Goal: Information Seeking & Learning: Check status

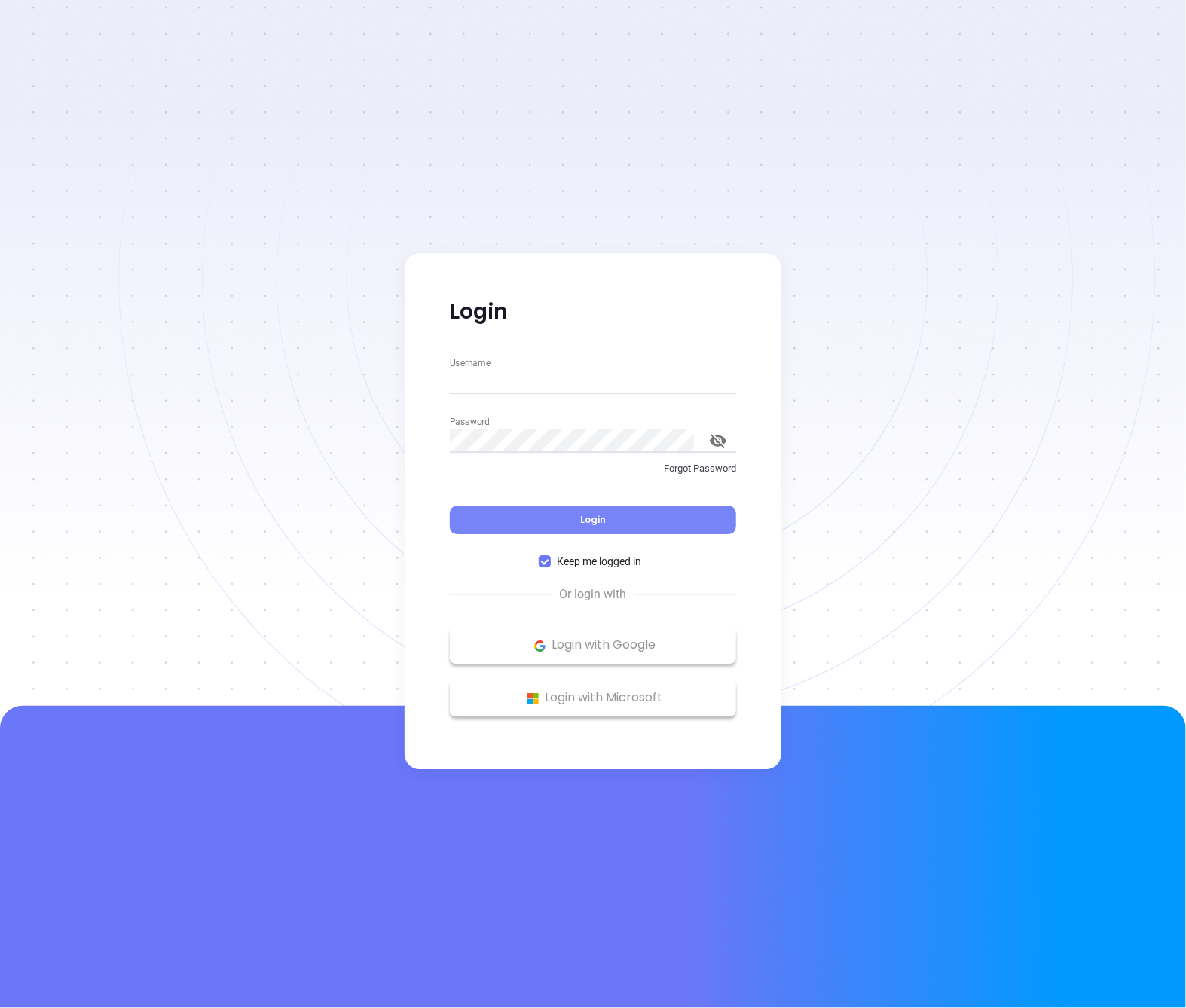
type input "[PERSON_NAME][EMAIL_ADDRESS][DOMAIN_NAME]"
click at [525, 526] on button "Login" at bounding box center [593, 521] width 287 height 29
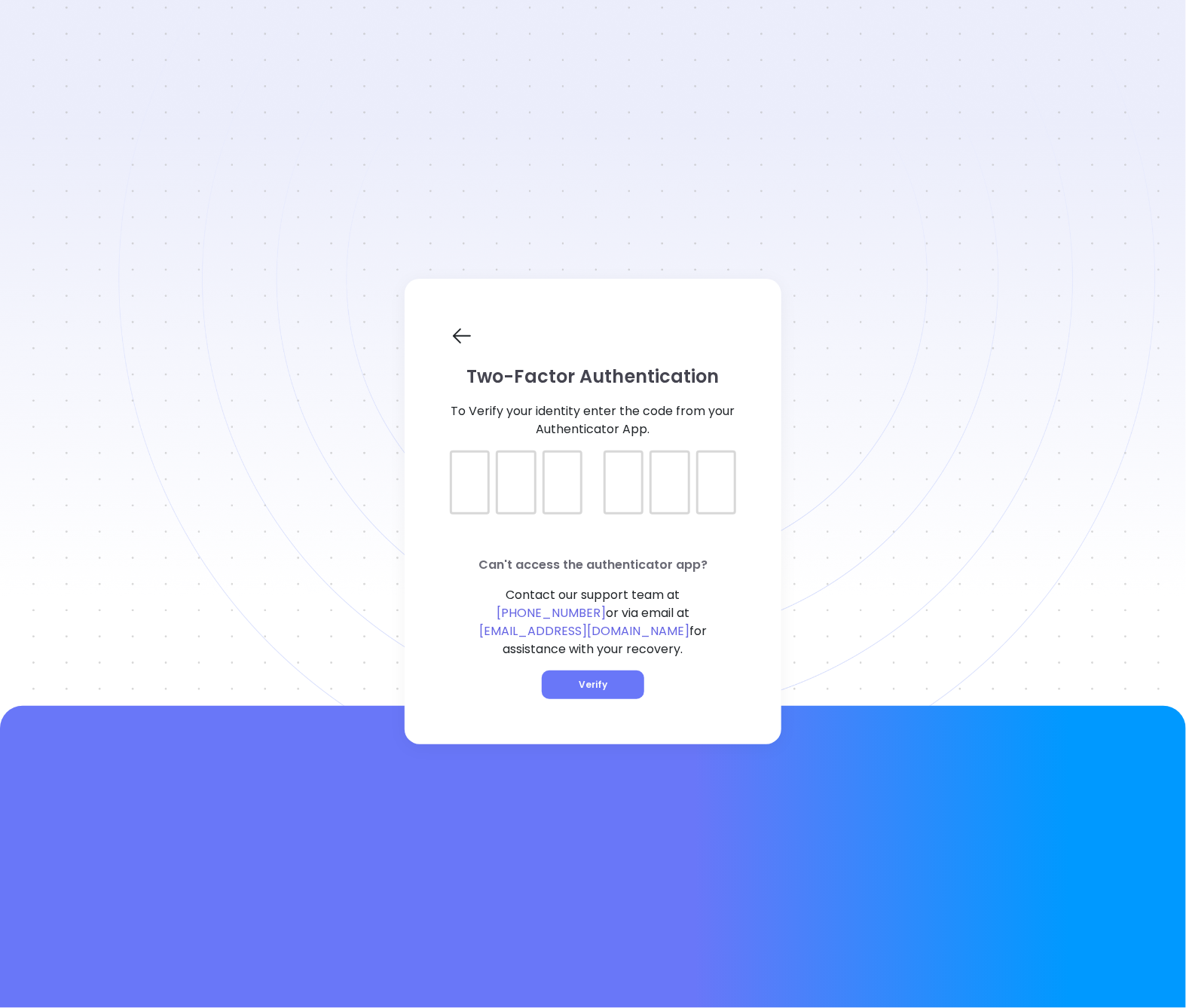
click at [453, 488] on div at bounding box center [593, 469] width 287 height 38
click at [454, 488] on div at bounding box center [593, 469] width 287 height 38
type input "596766"
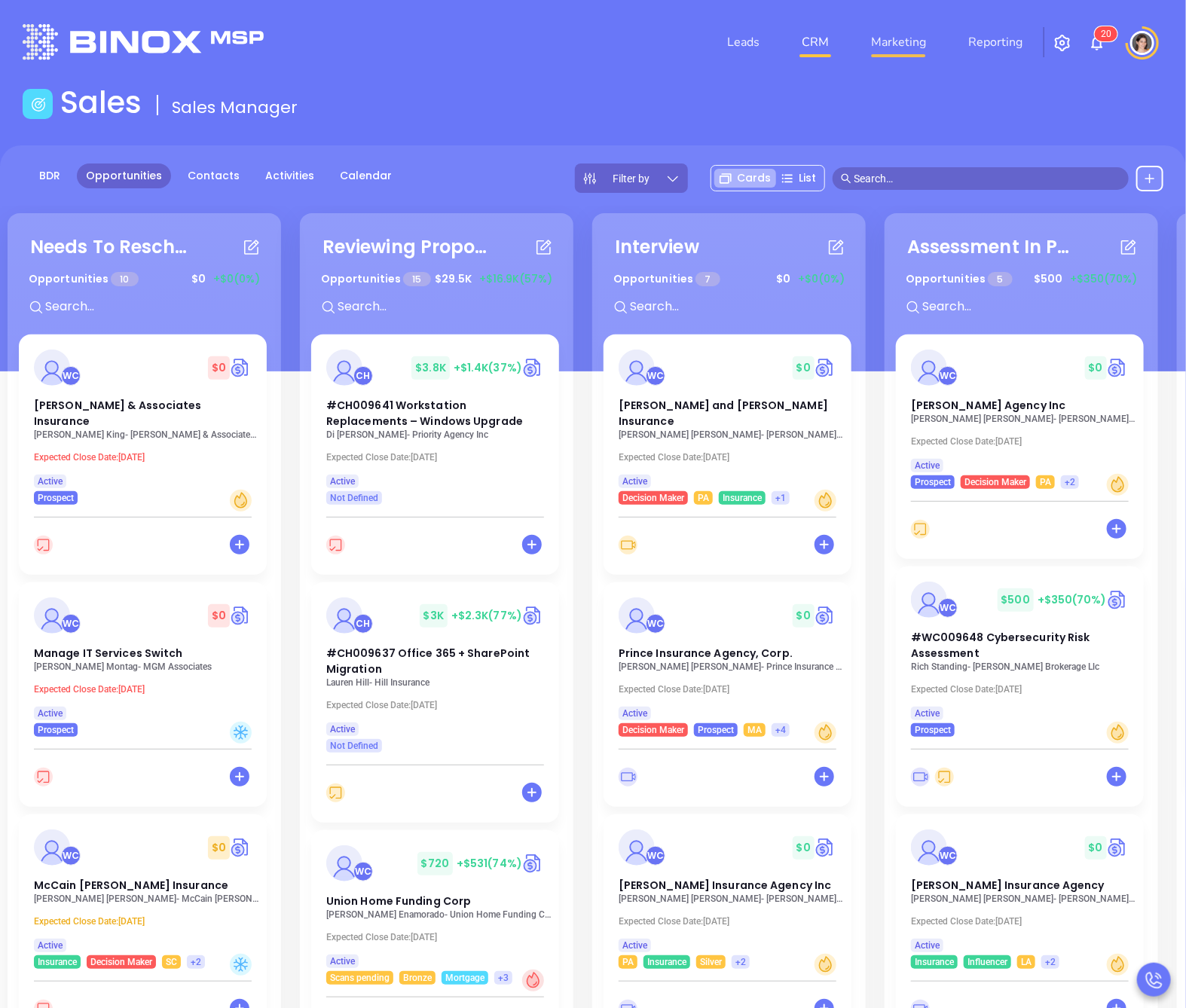
click at [893, 35] on link "Marketing" at bounding box center [899, 42] width 67 height 30
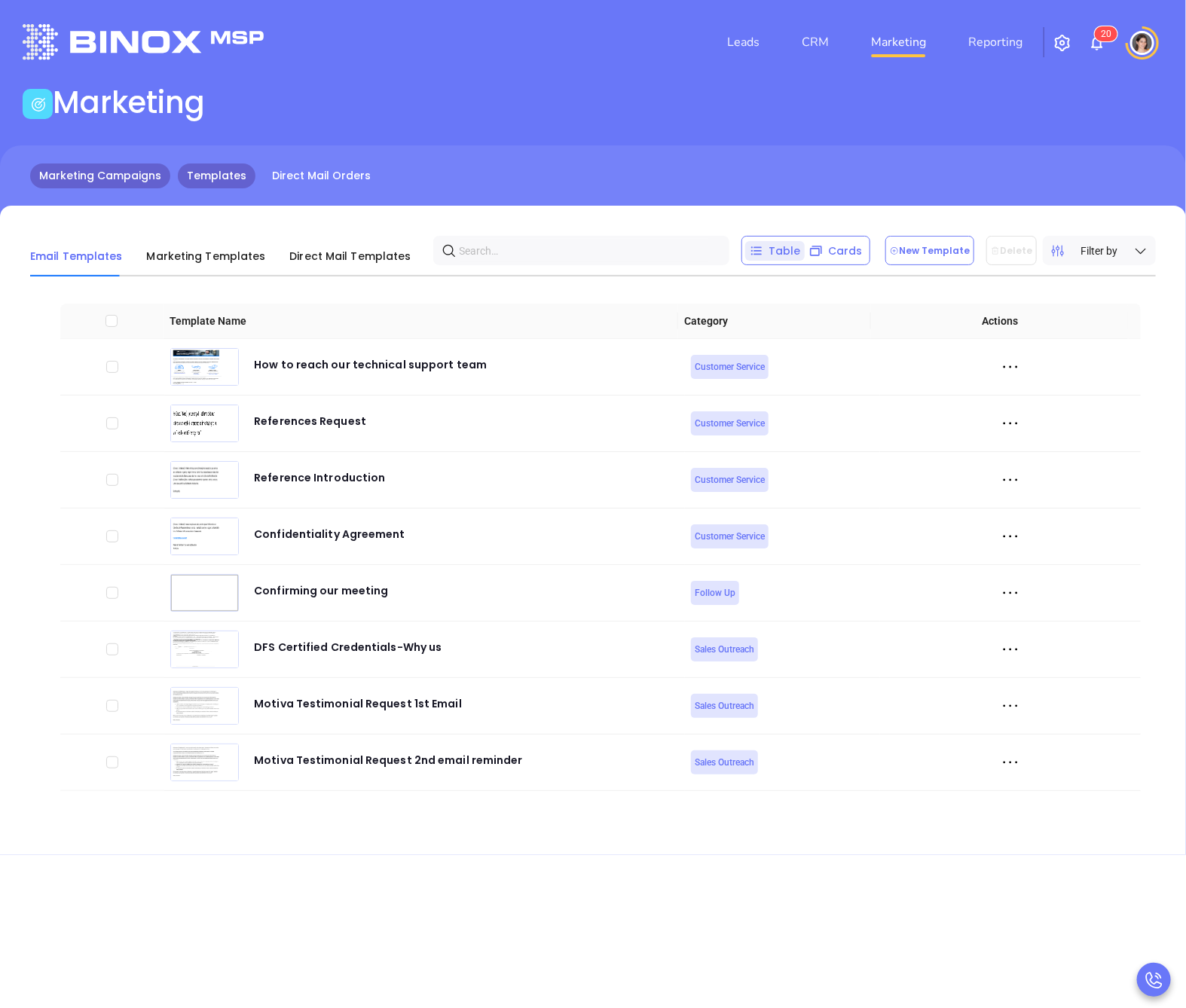
click at [109, 165] on link "Marketing Campaigns" at bounding box center [100, 176] width 140 height 25
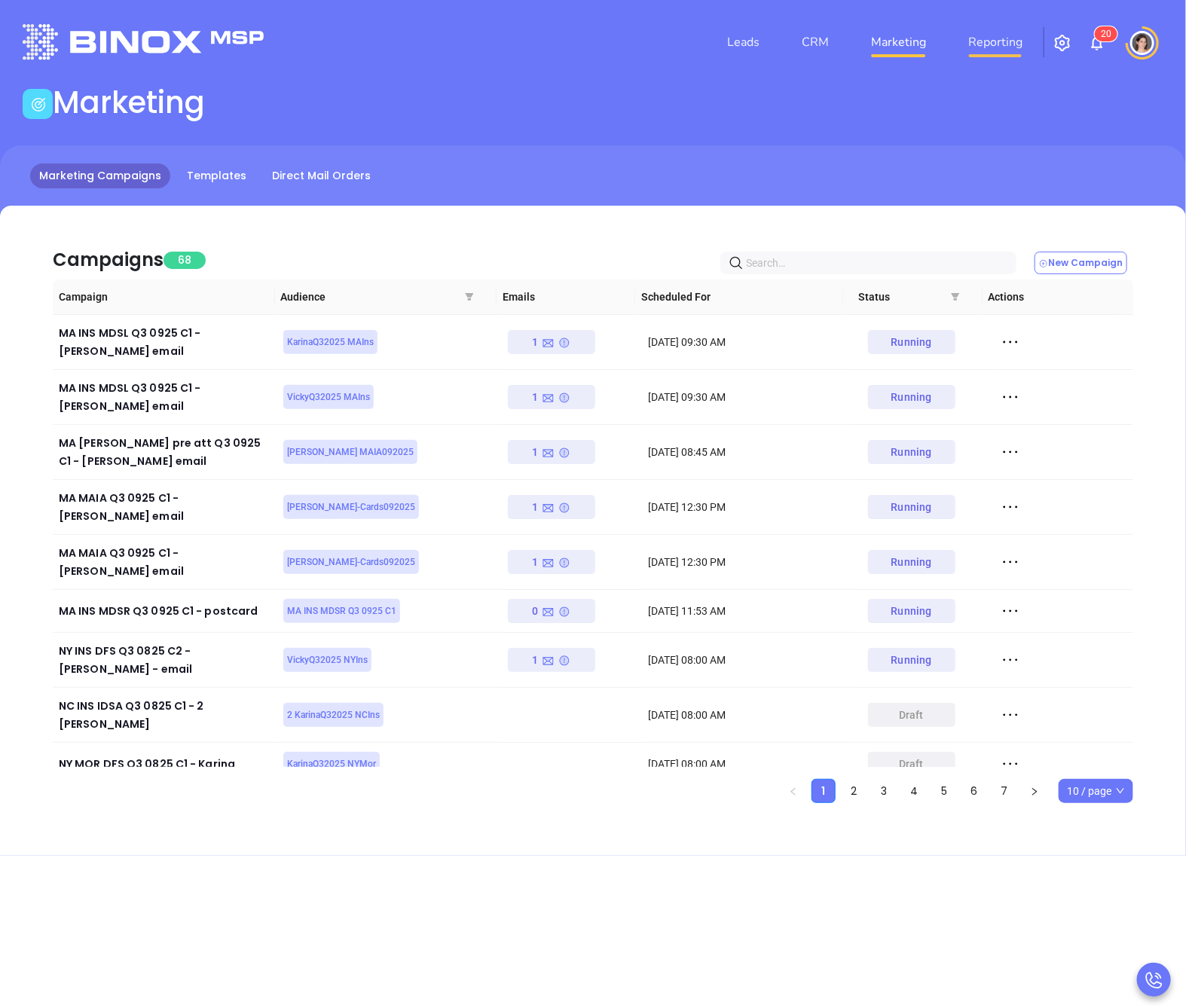
click at [981, 28] on link "Reporting" at bounding box center [995, 42] width 66 height 30
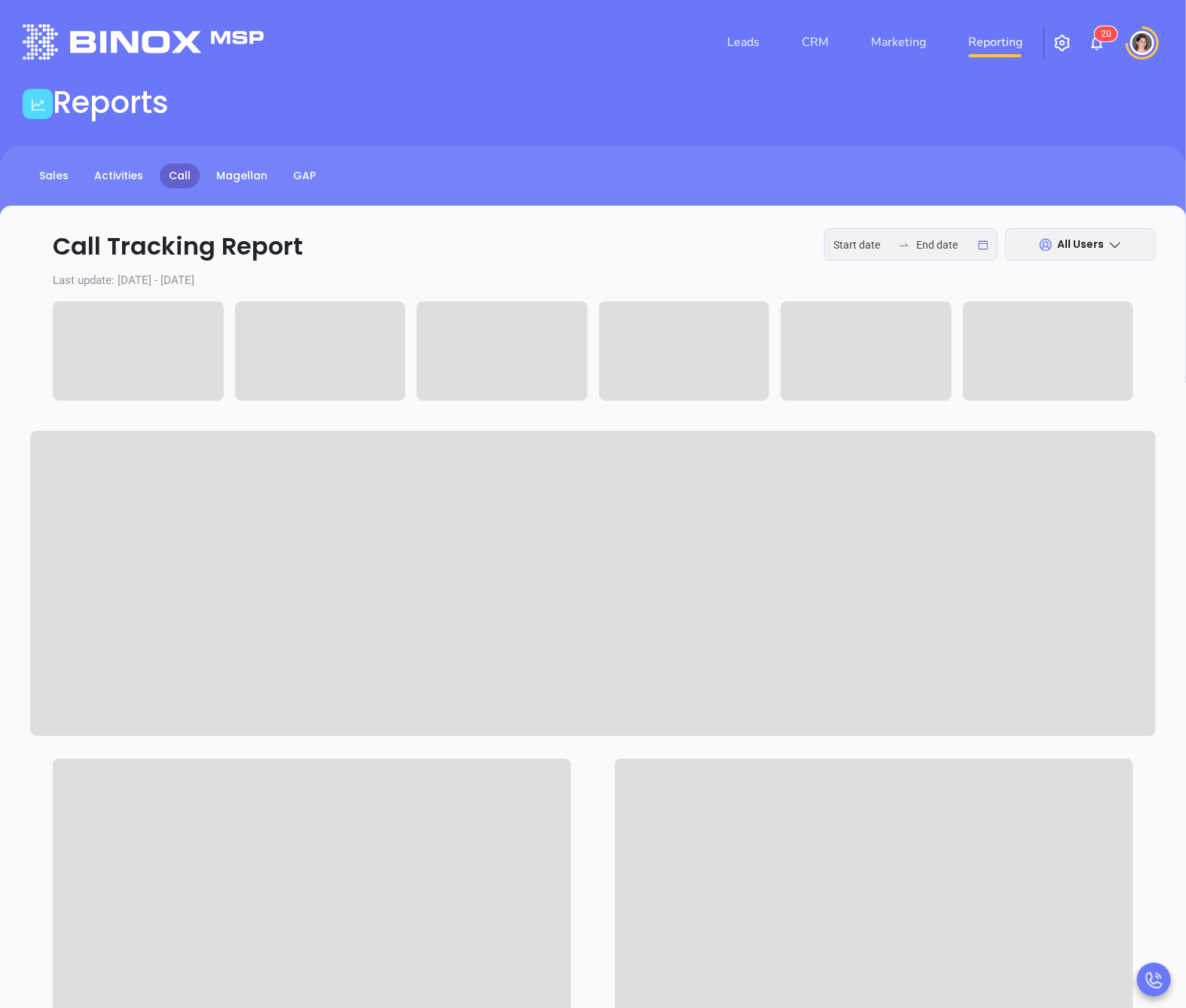
type input "[DATE]"
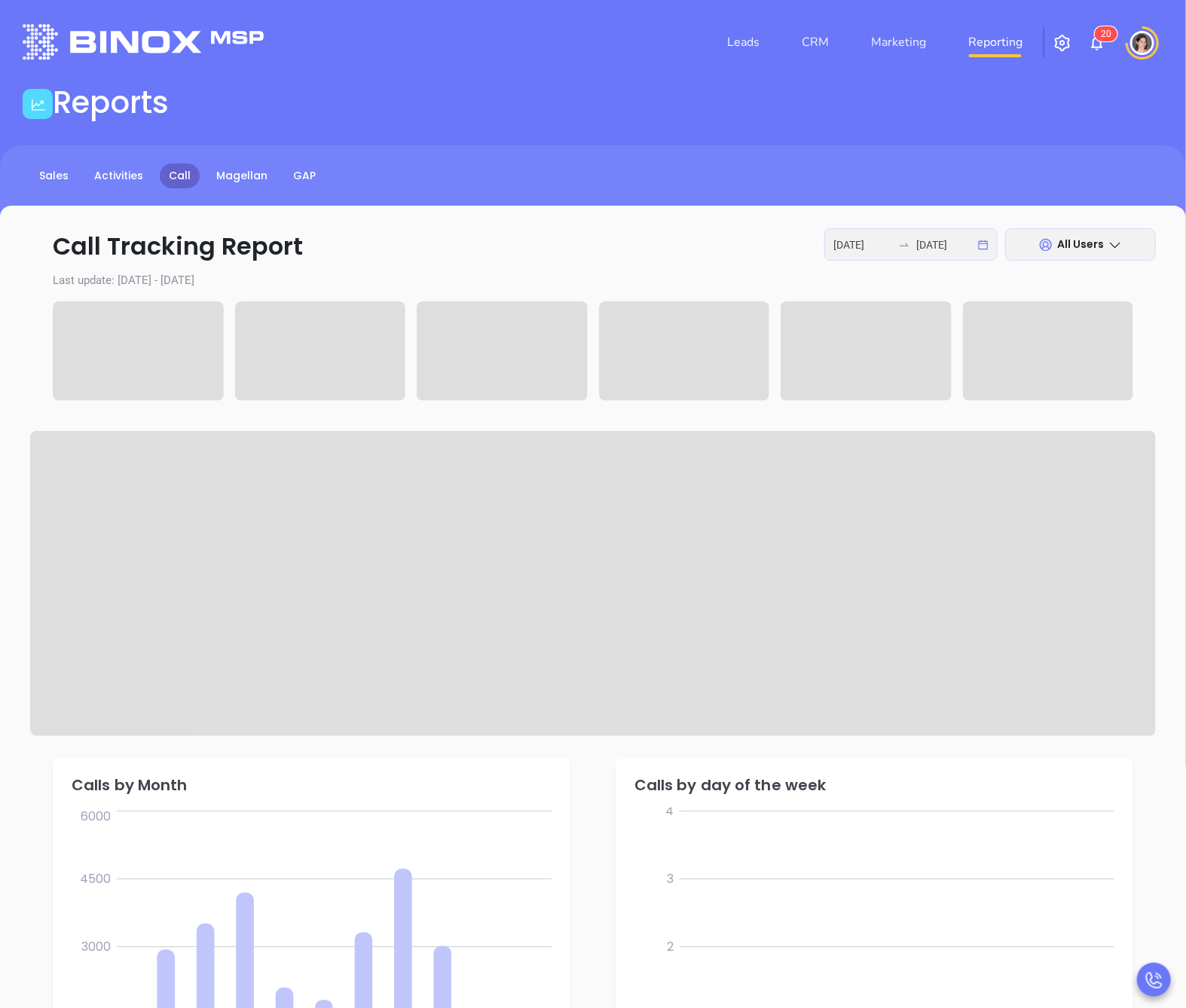
click at [843, 255] on div "[DATE] [DATE]" at bounding box center [911, 244] width 174 height 32
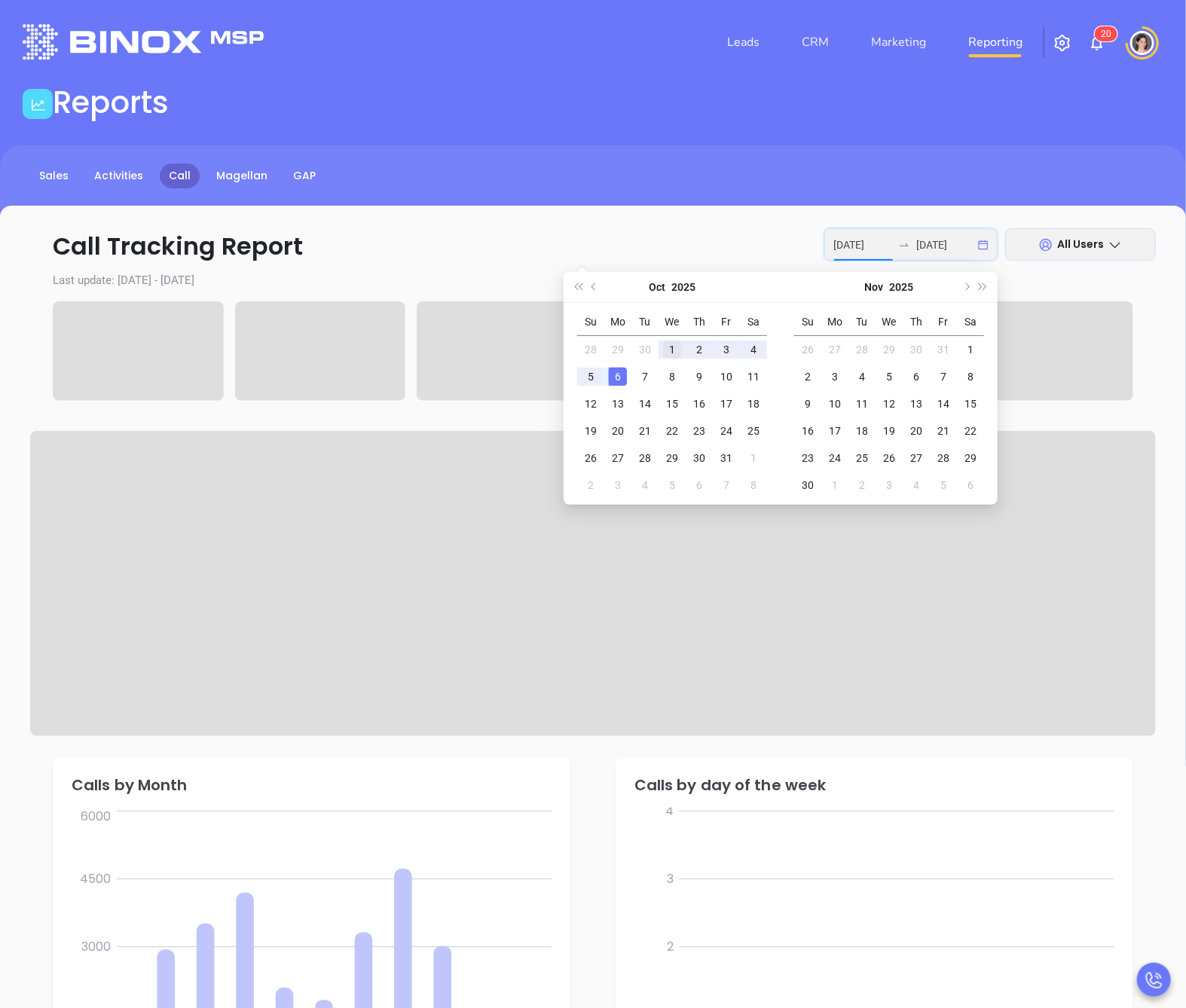
type input "[DATE]"
click at [670, 342] on div "1" at bounding box center [672, 349] width 18 height 18
type input "[DATE]"
click at [620, 345] on div "29" at bounding box center [618, 349] width 18 height 18
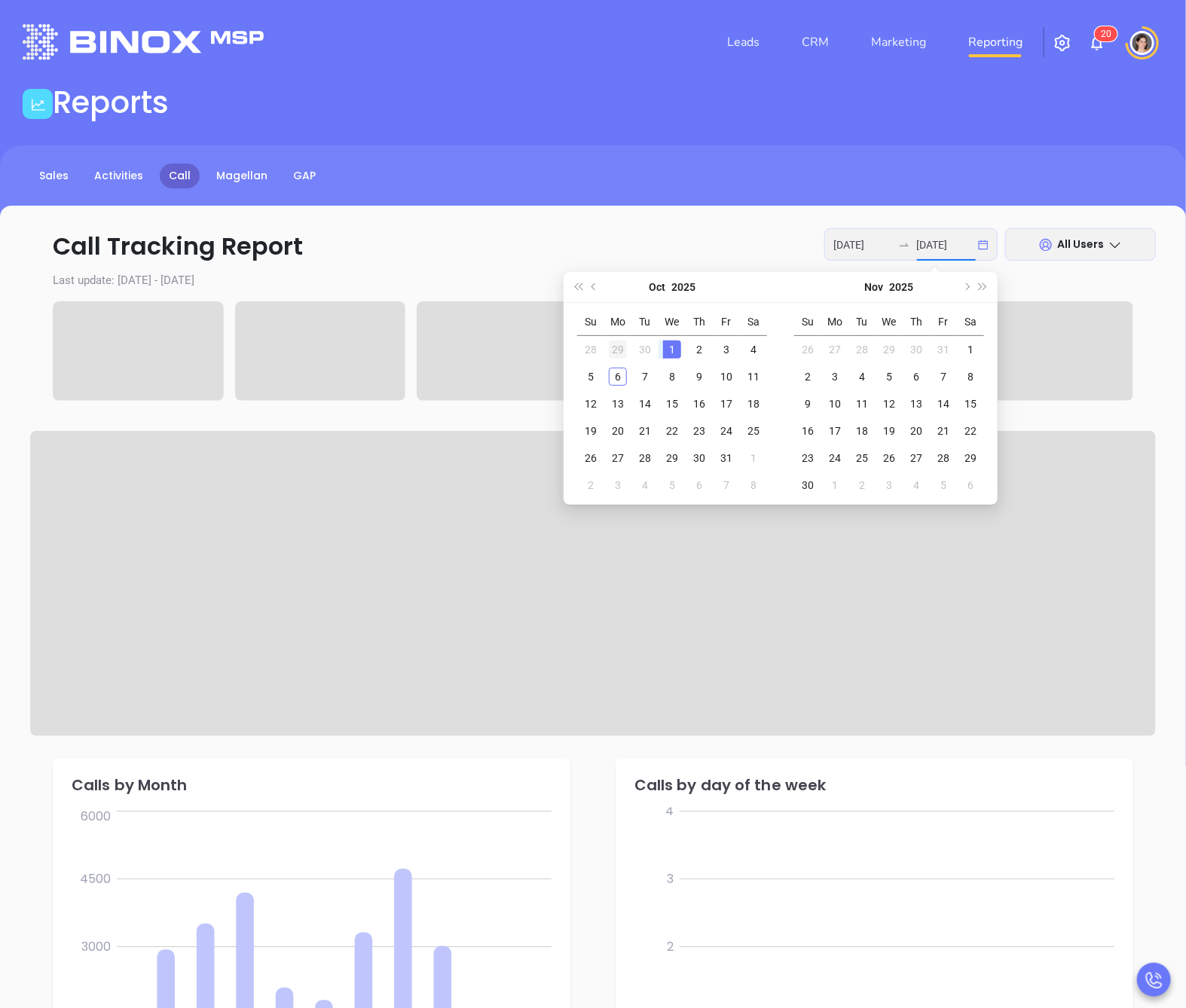
type input "[DATE]"
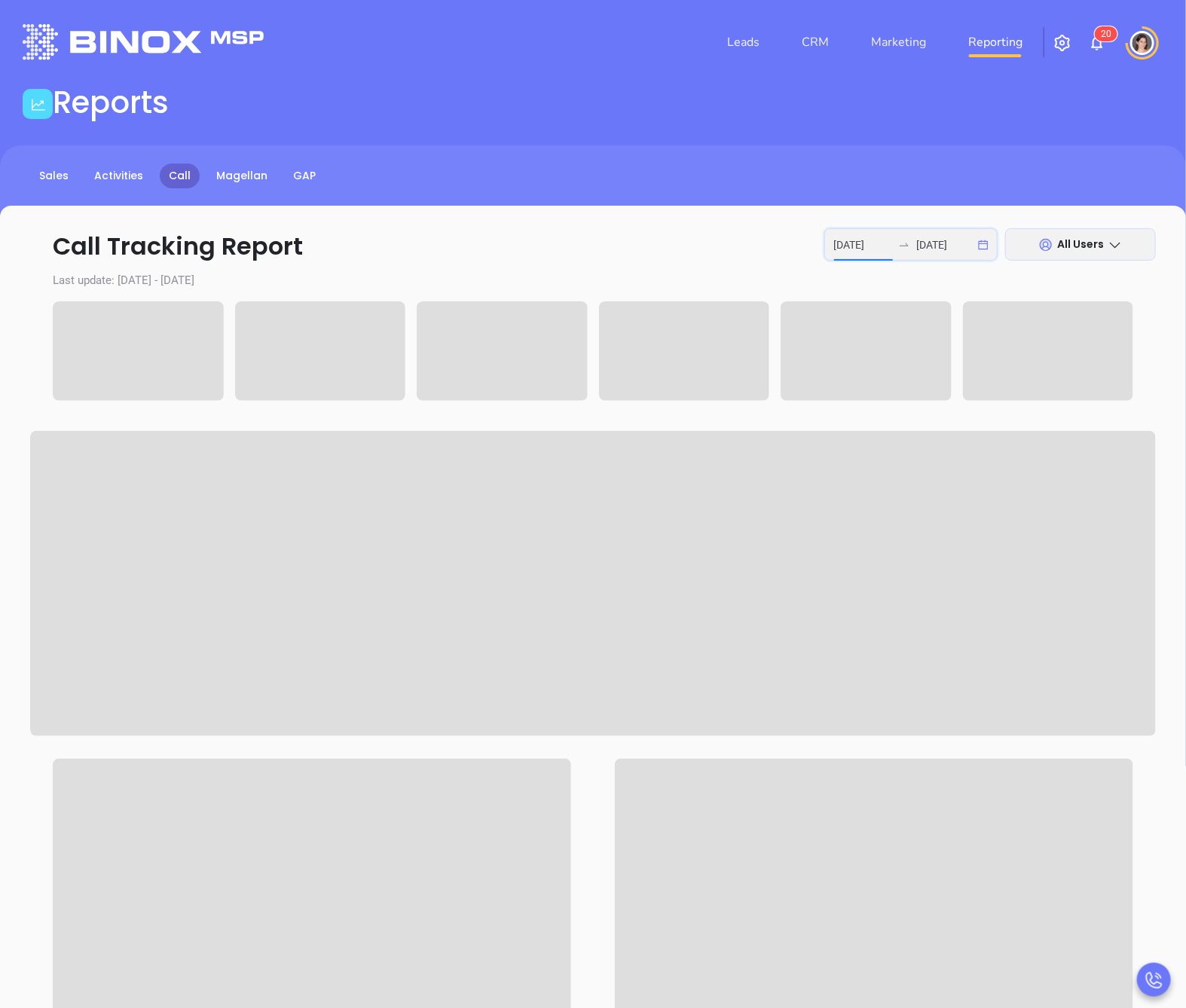
click at [852, 237] on input "[DATE]" at bounding box center [863, 245] width 59 height 17
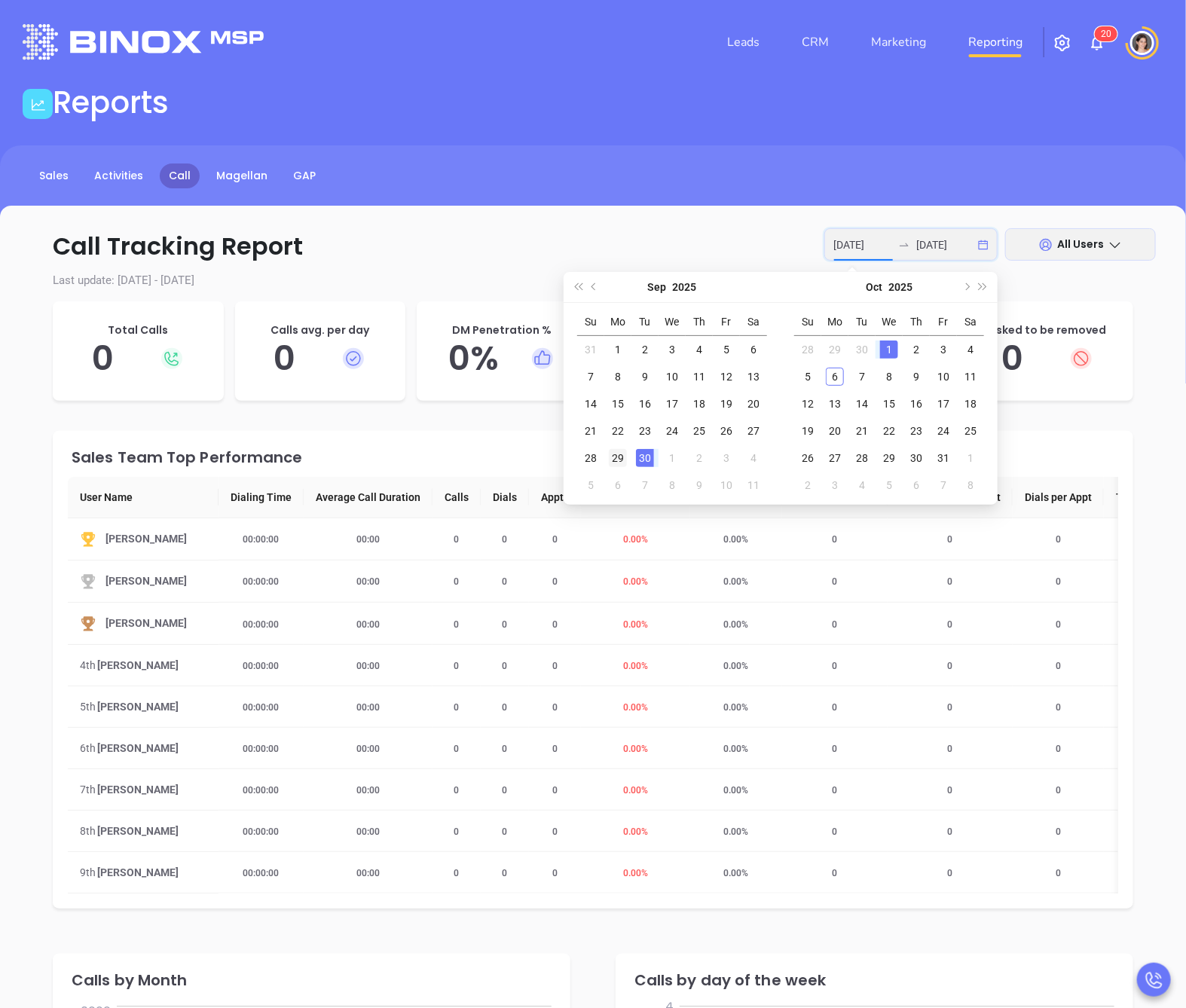
type input "[DATE]"
click at [621, 458] on div "29" at bounding box center [618, 458] width 18 height 18
type input "[DATE]"
click at [945, 346] on div "3" at bounding box center [943, 349] width 18 height 18
